Goal: Information Seeking & Learning: Learn about a topic

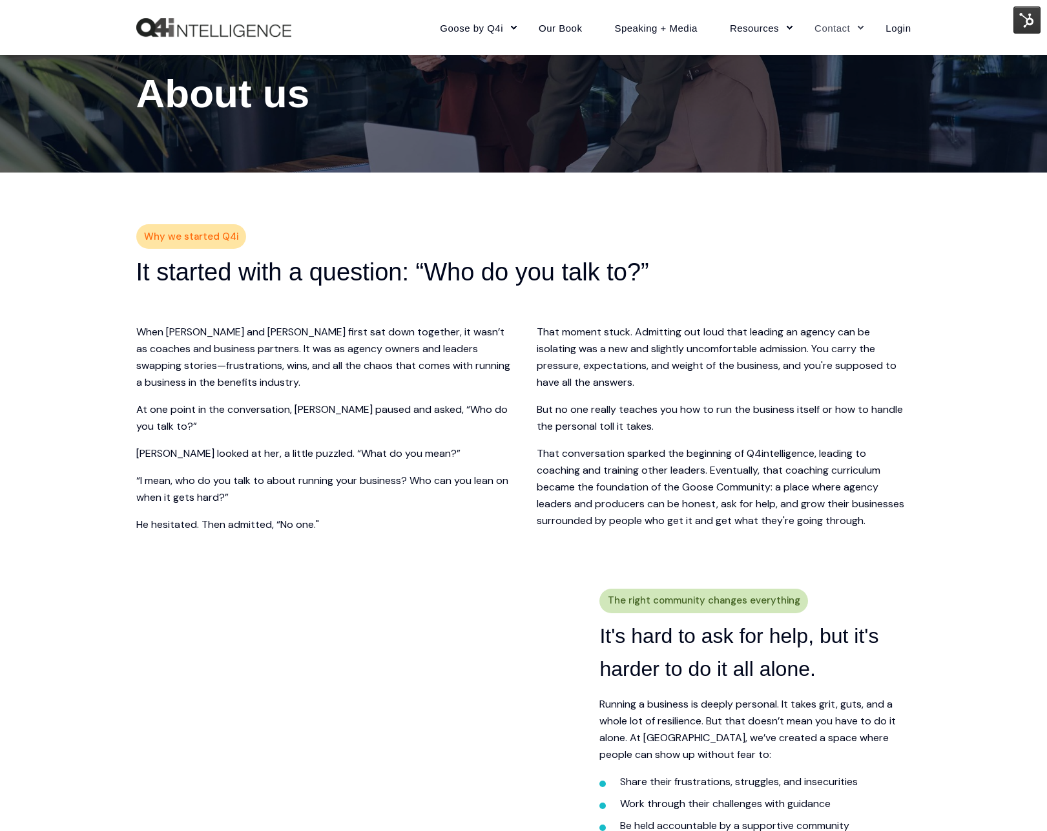
scroll to position [159, 0]
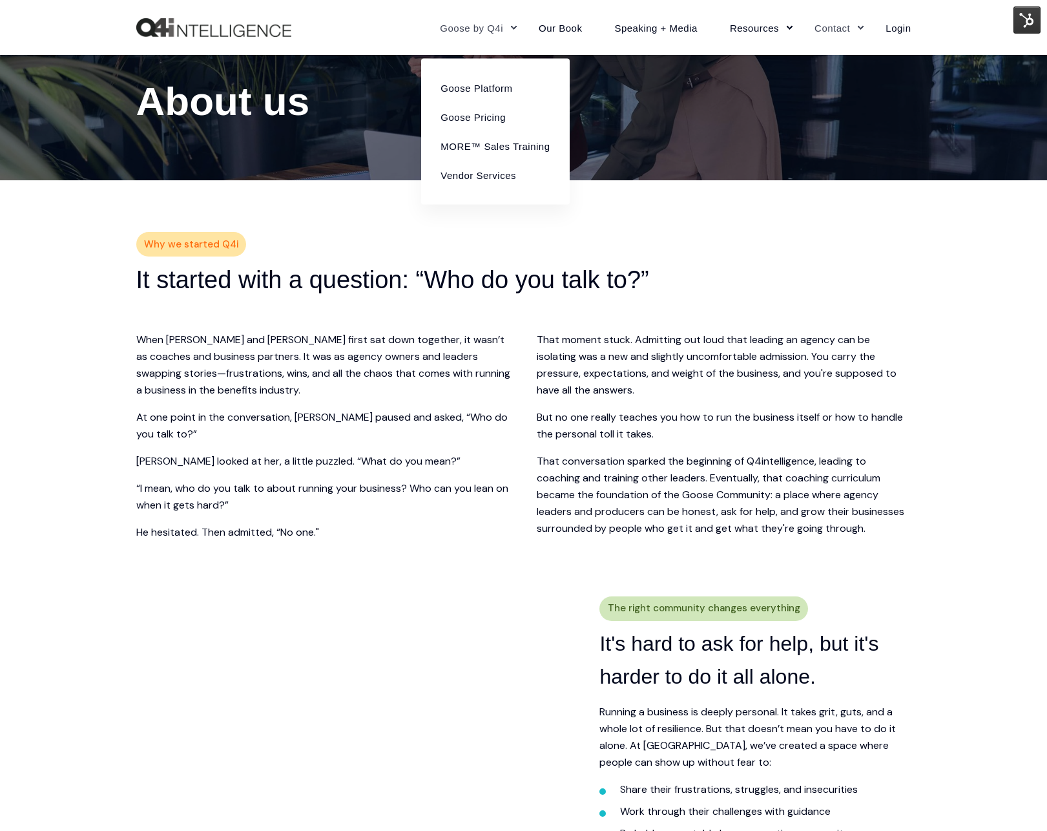
click at [463, 33] on link "Goose by Q4i" at bounding box center [473, 27] width 99 height 56
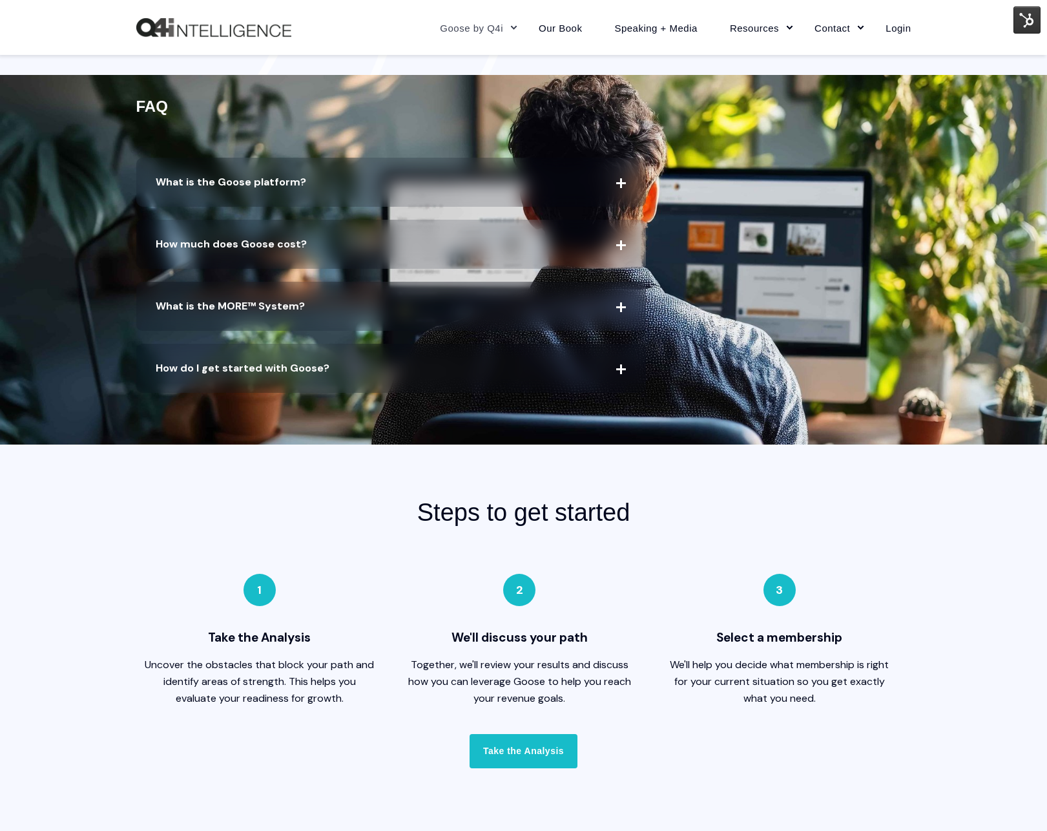
scroll to position [2647, 0]
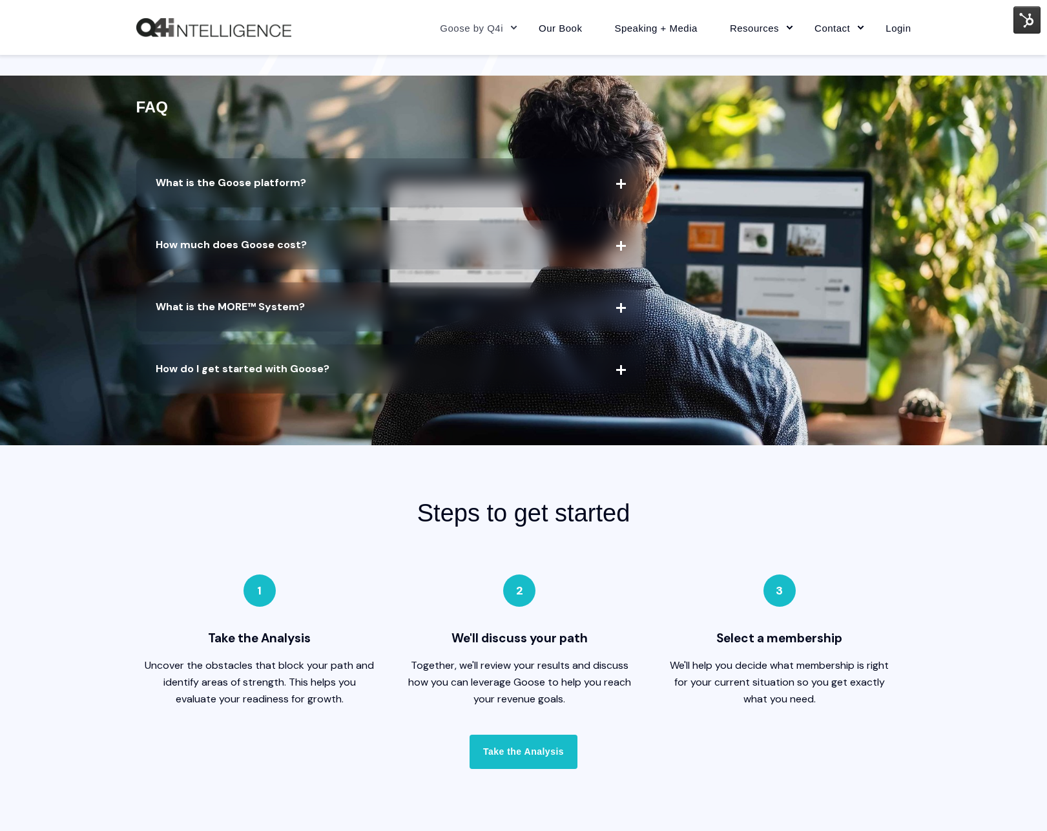
click at [562, 251] on span "How much does Goose cost?" at bounding box center [391, 244] width 510 height 49
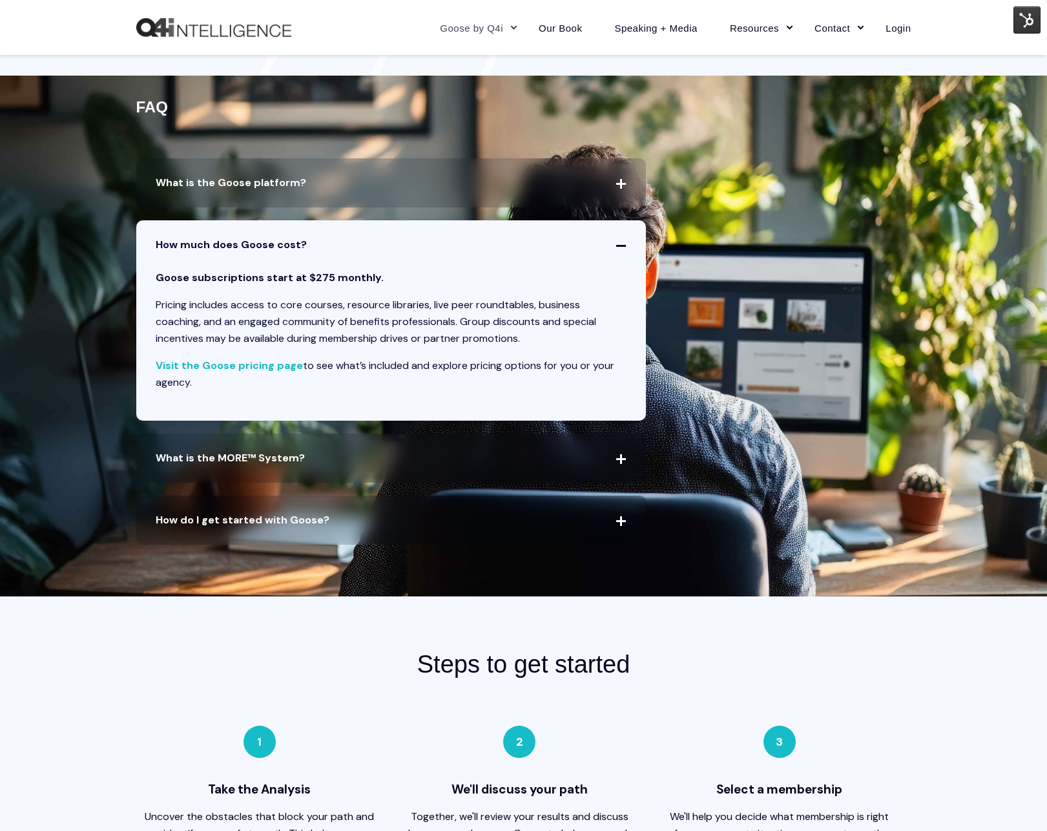
click at [562, 251] on span "How much does Goose cost?" at bounding box center [391, 244] width 510 height 49
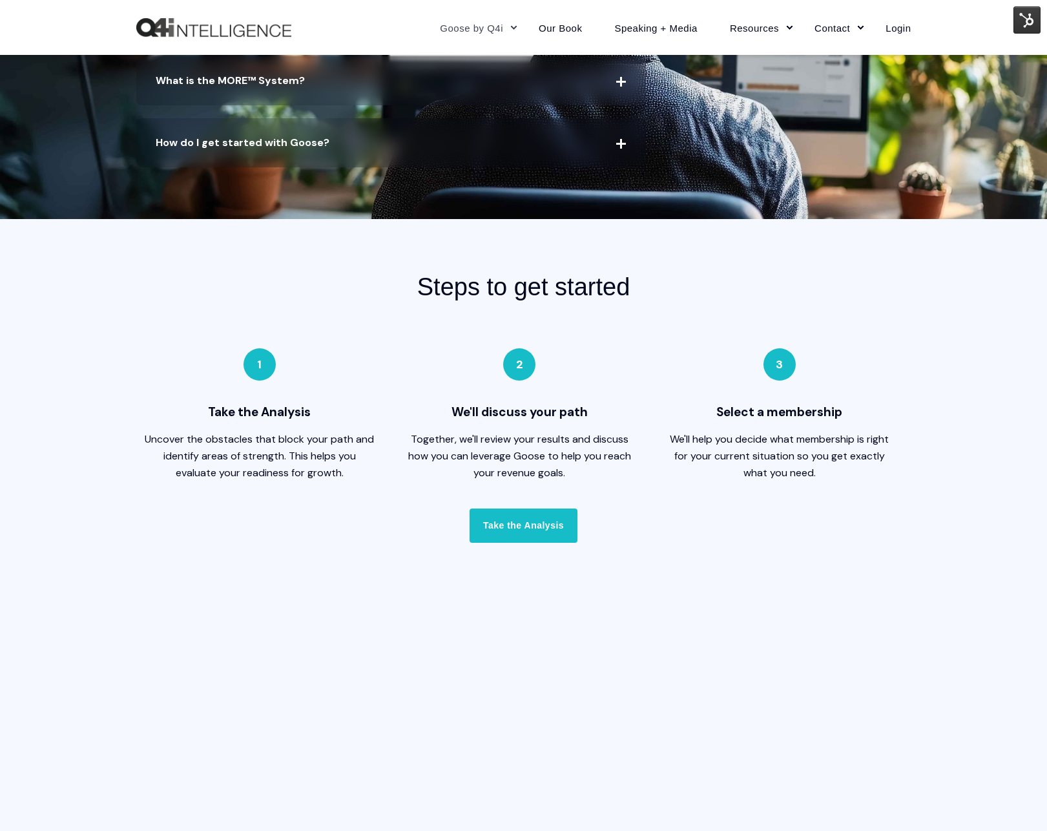
scroll to position [2877, 0]
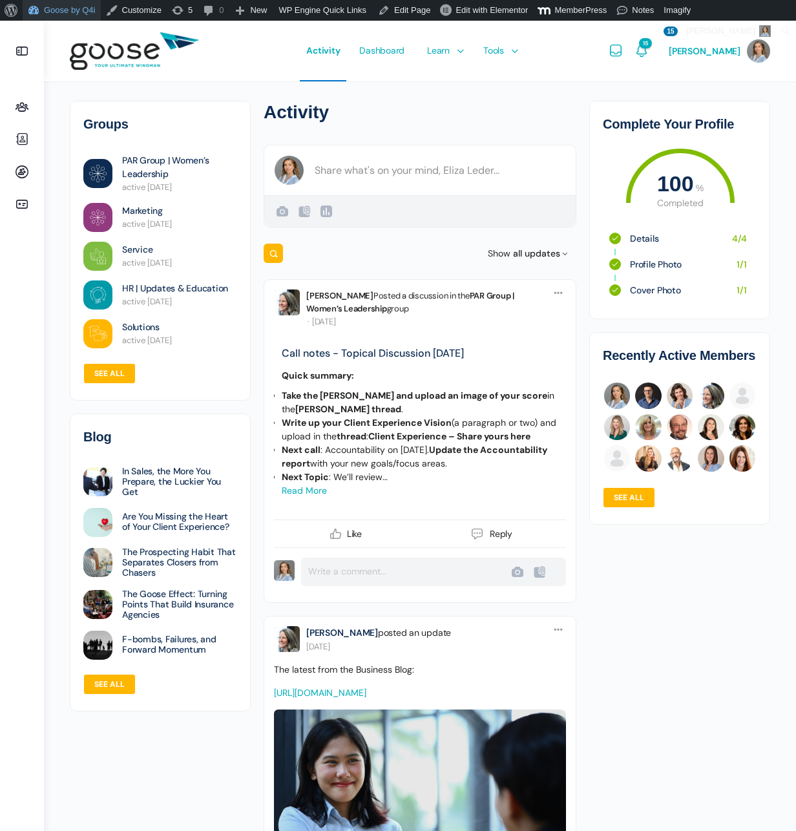
click at [63, 14] on link "Goose by Q4i" at bounding box center [62, 10] width 78 height 21
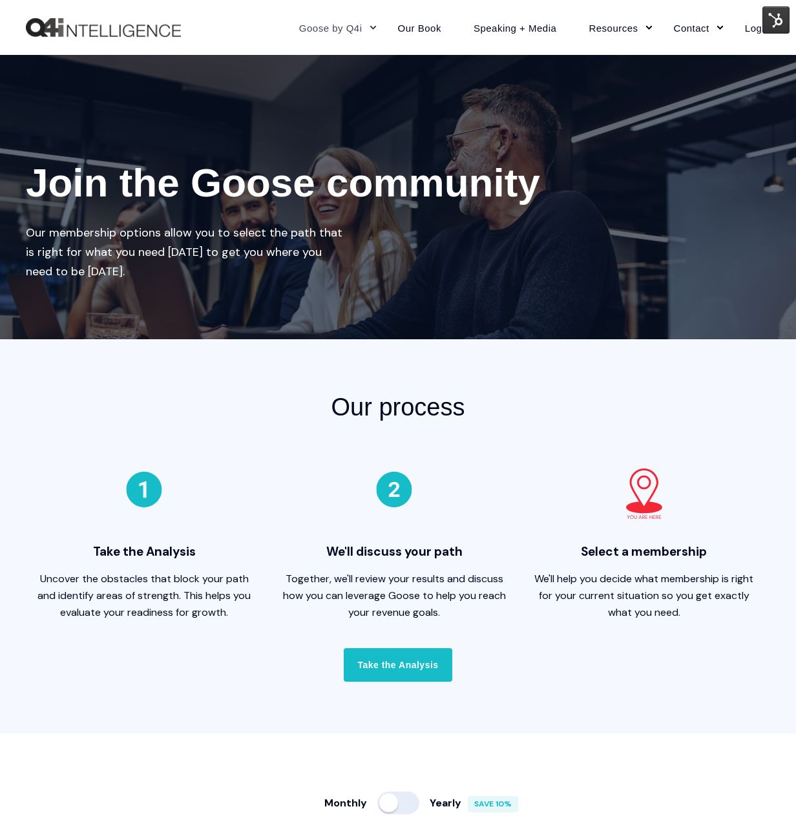
scroll to position [6, 0]
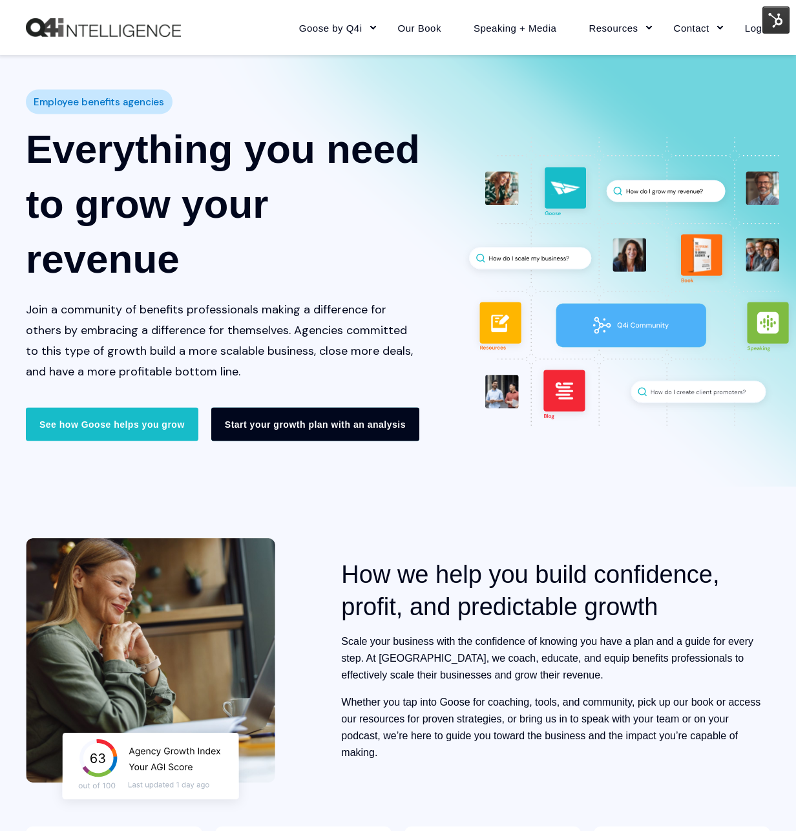
scroll to position [6, 0]
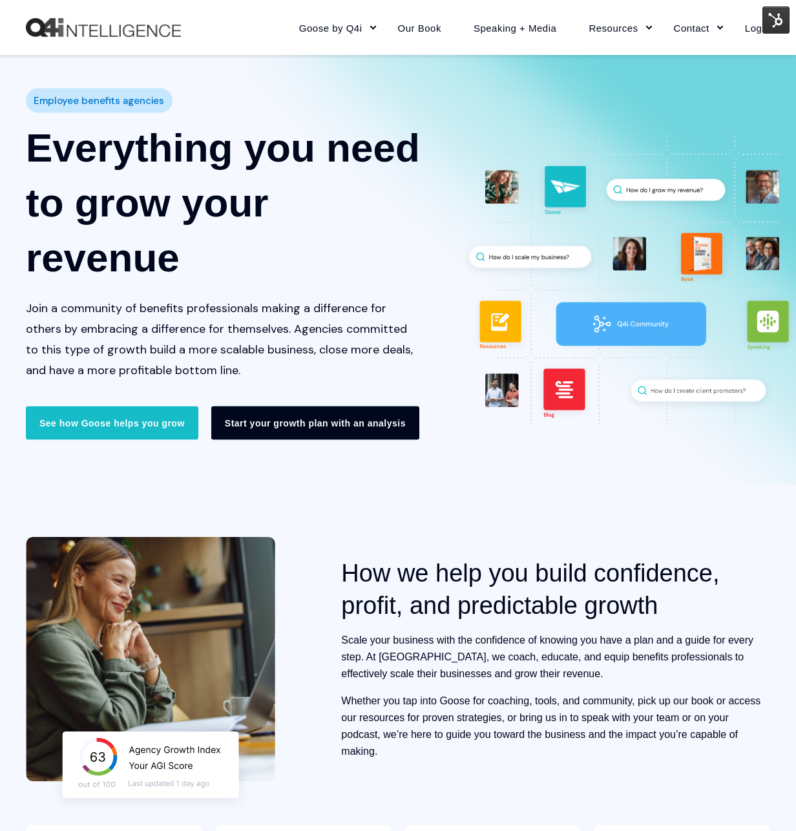
click at [306, 421] on link "Start your growth plan with an analysis" at bounding box center [315, 423] width 208 height 34
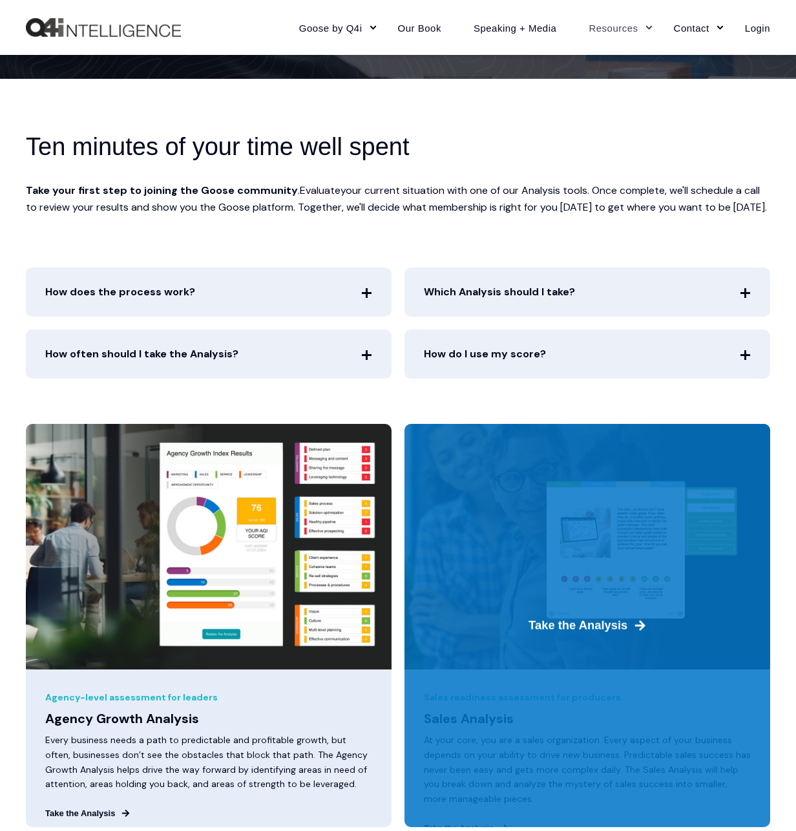
scroll to position [463, 0]
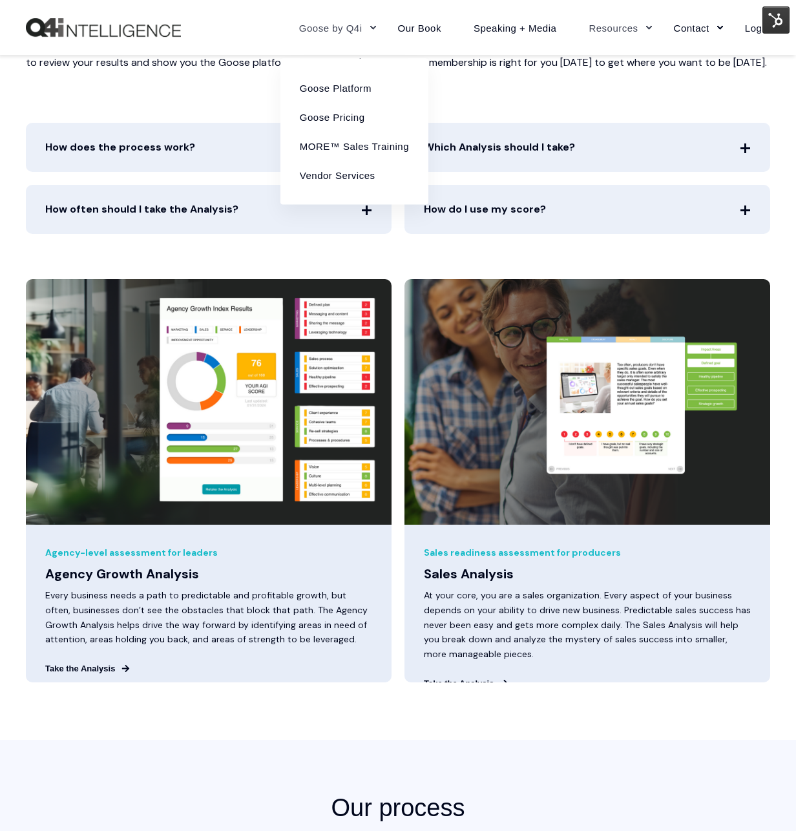
drag, startPoint x: 379, startPoint y: 35, endPoint x: 325, endPoint y: 34, distance: 54.3
click at [379, 35] on link "Goose by Q4i" at bounding box center [332, 27] width 99 height 56
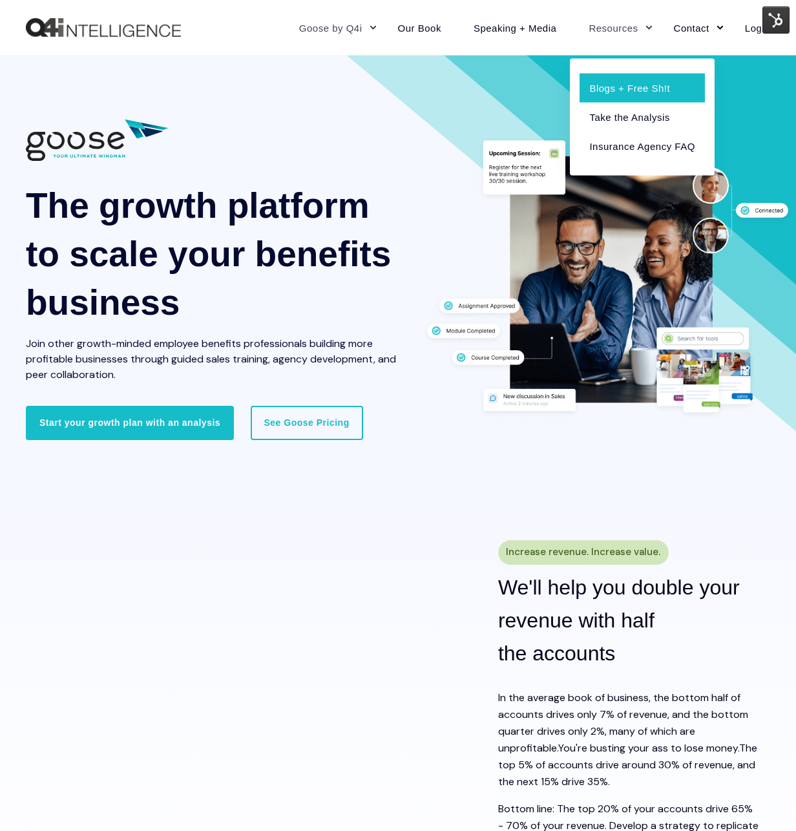
click at [629, 91] on link "Blogs + Free Sh!t" at bounding box center [642, 87] width 125 height 29
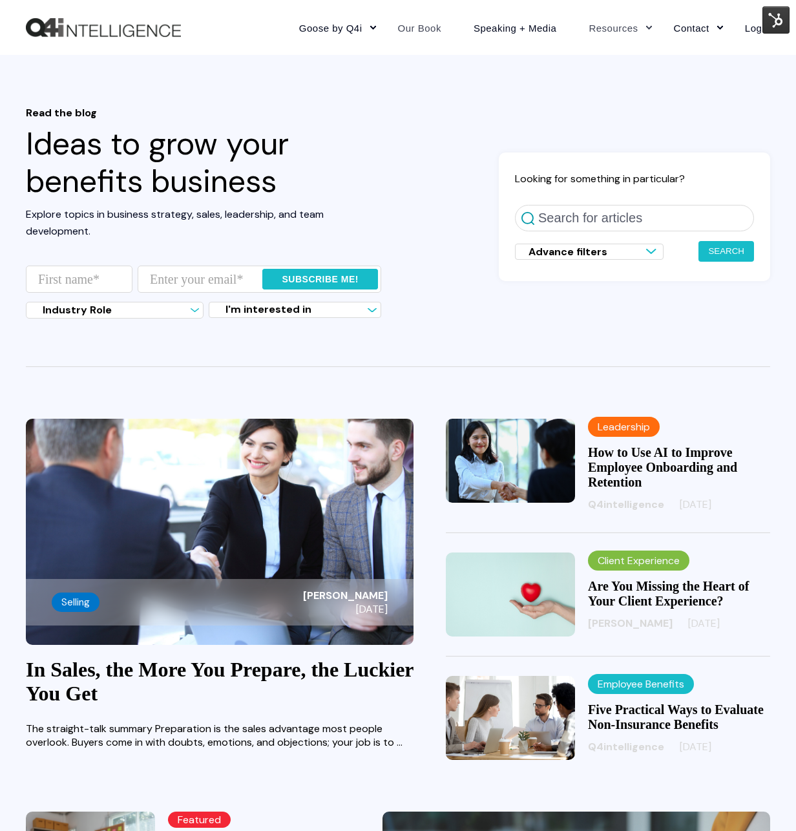
click at [429, 25] on link "Our Book" at bounding box center [420, 27] width 76 height 56
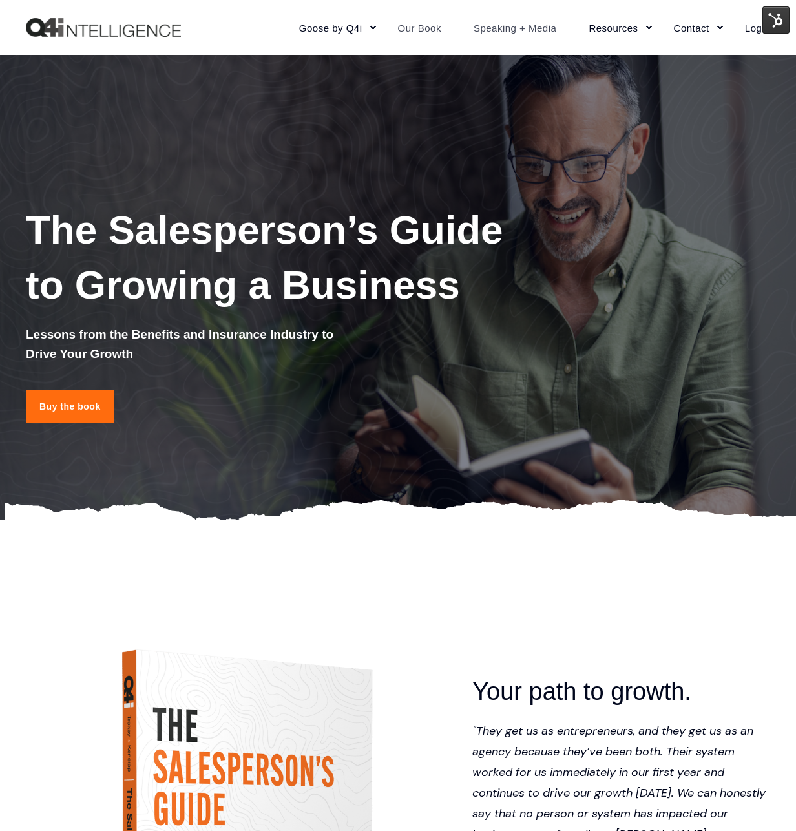
click at [528, 32] on link "Speaking + Media" at bounding box center [515, 27] width 116 height 56
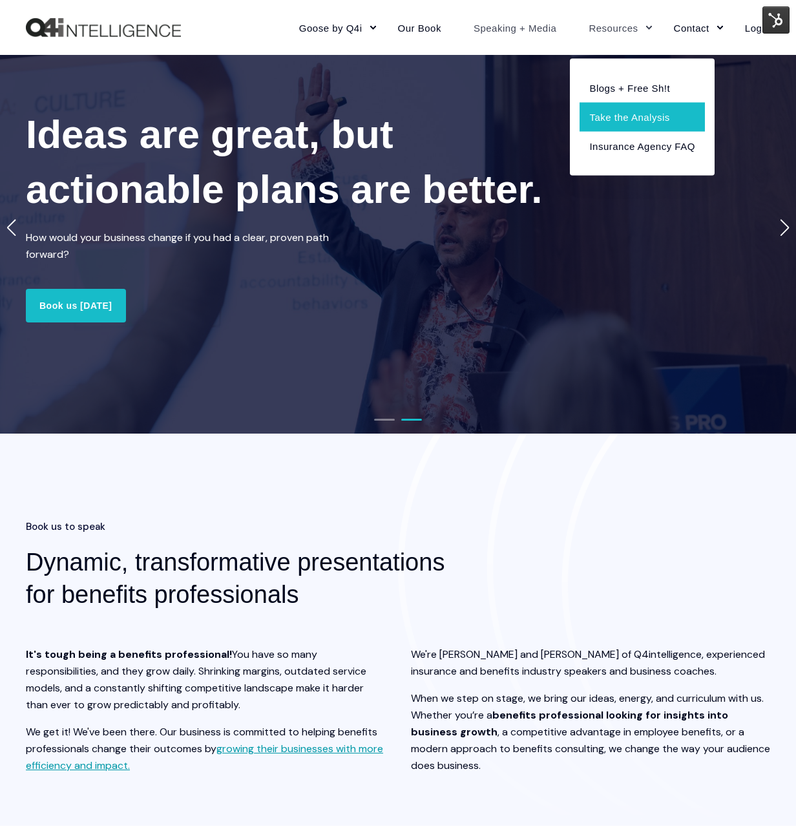
click at [644, 129] on link "Take the Analysis" at bounding box center [642, 116] width 125 height 29
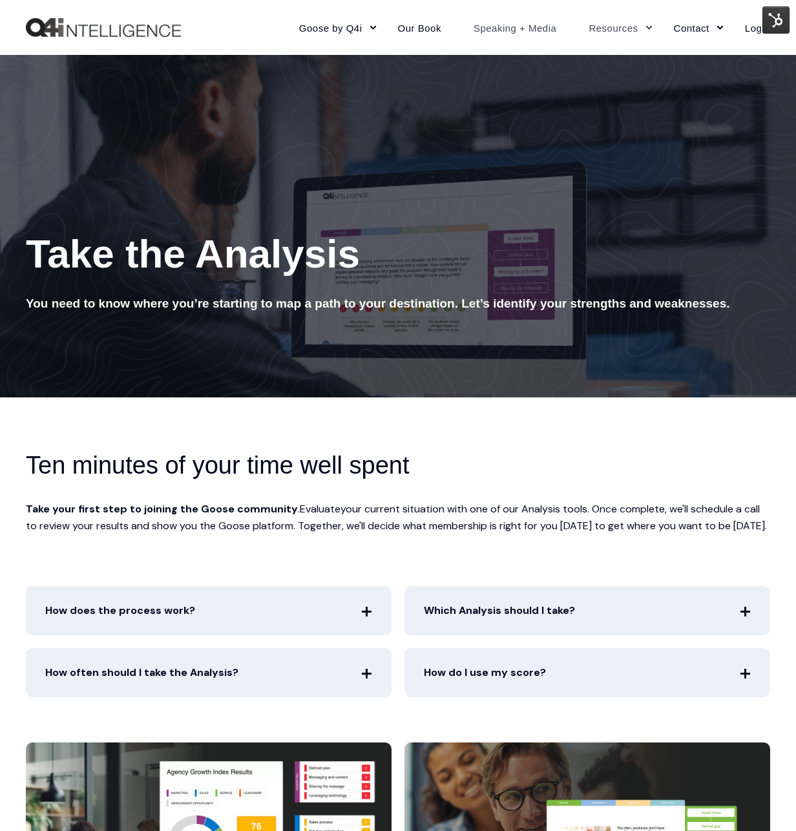
scroll to position [8, 0]
